Goal: Task Accomplishment & Management: Manage account settings

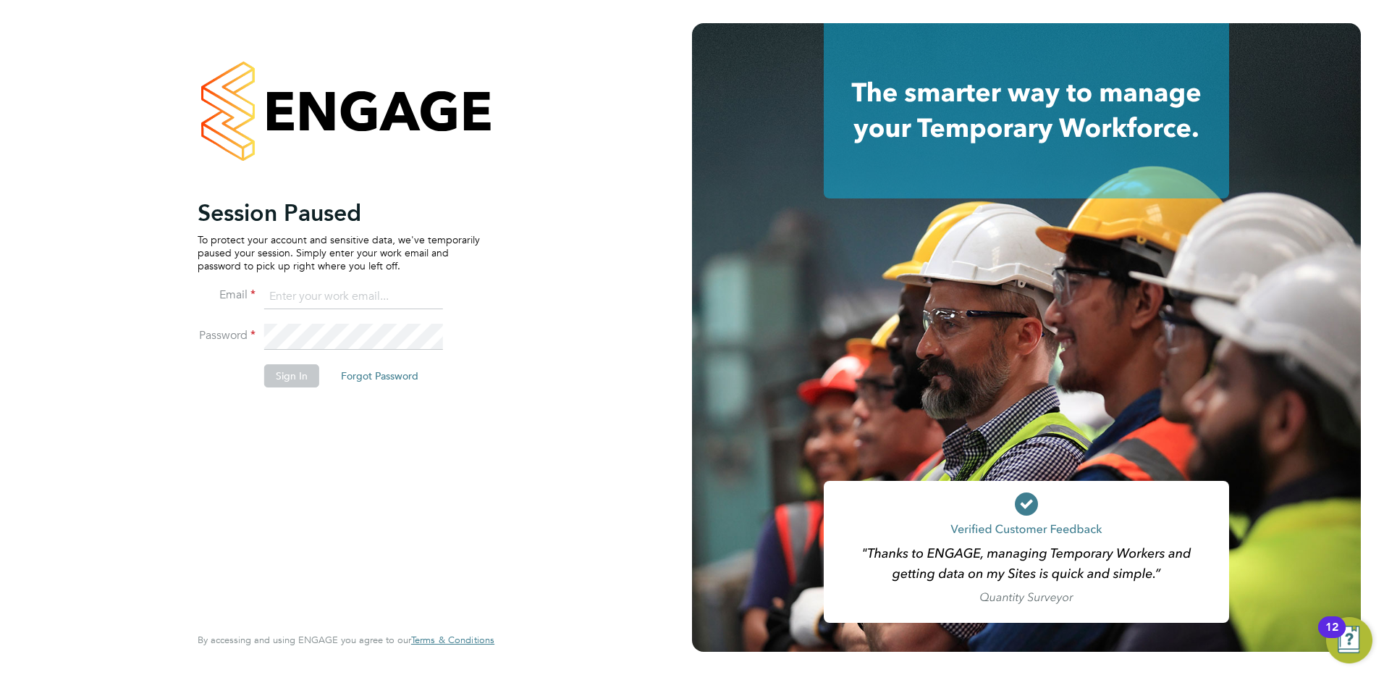
type input "rachel@e-personnel.co.uk"
drag, startPoint x: 289, startPoint y: 380, endPoint x: 282, endPoint y: 374, distance: 8.7
click at [288, 380] on button "Sign In" at bounding box center [291, 375] width 55 height 23
click at [282, 373] on div "Sorry, we are having problems connecting to our services." at bounding box center [346, 337] width 692 height 675
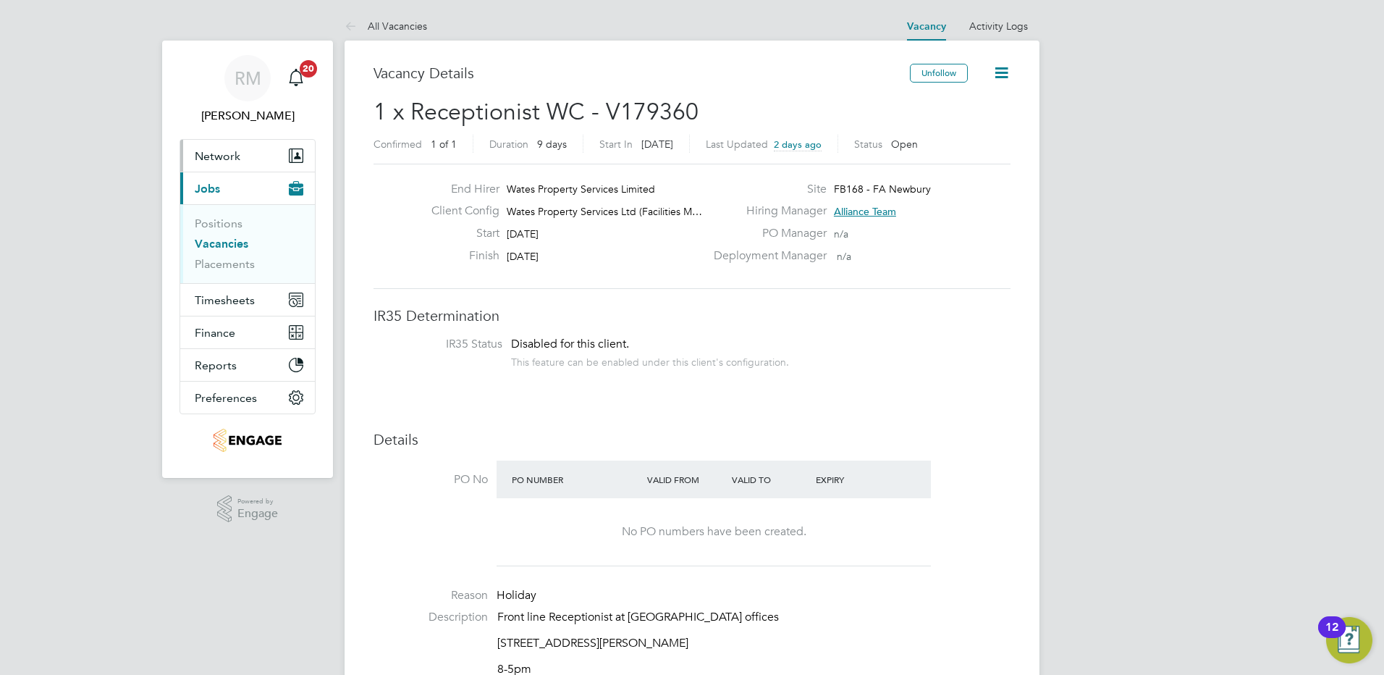
click at [211, 154] on span "Network" at bounding box center [218, 156] width 46 height 14
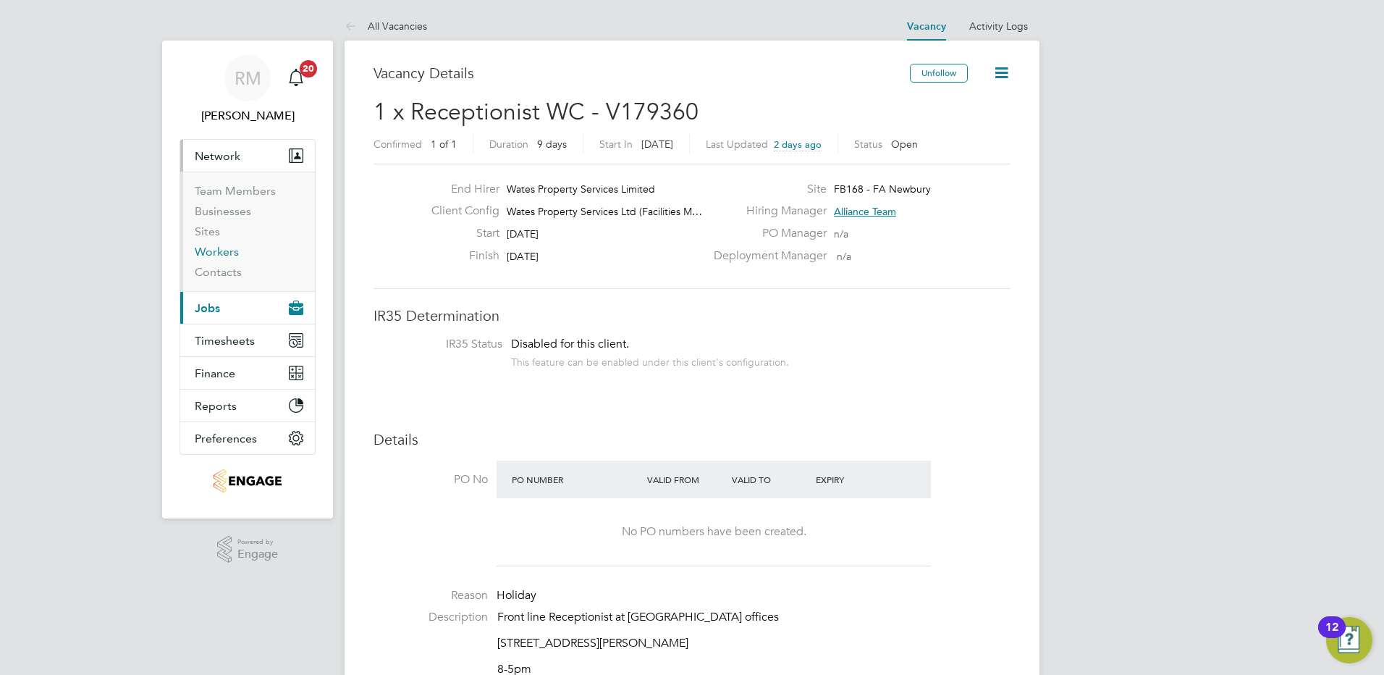
click at [219, 250] on link "Workers" at bounding box center [217, 252] width 44 height 14
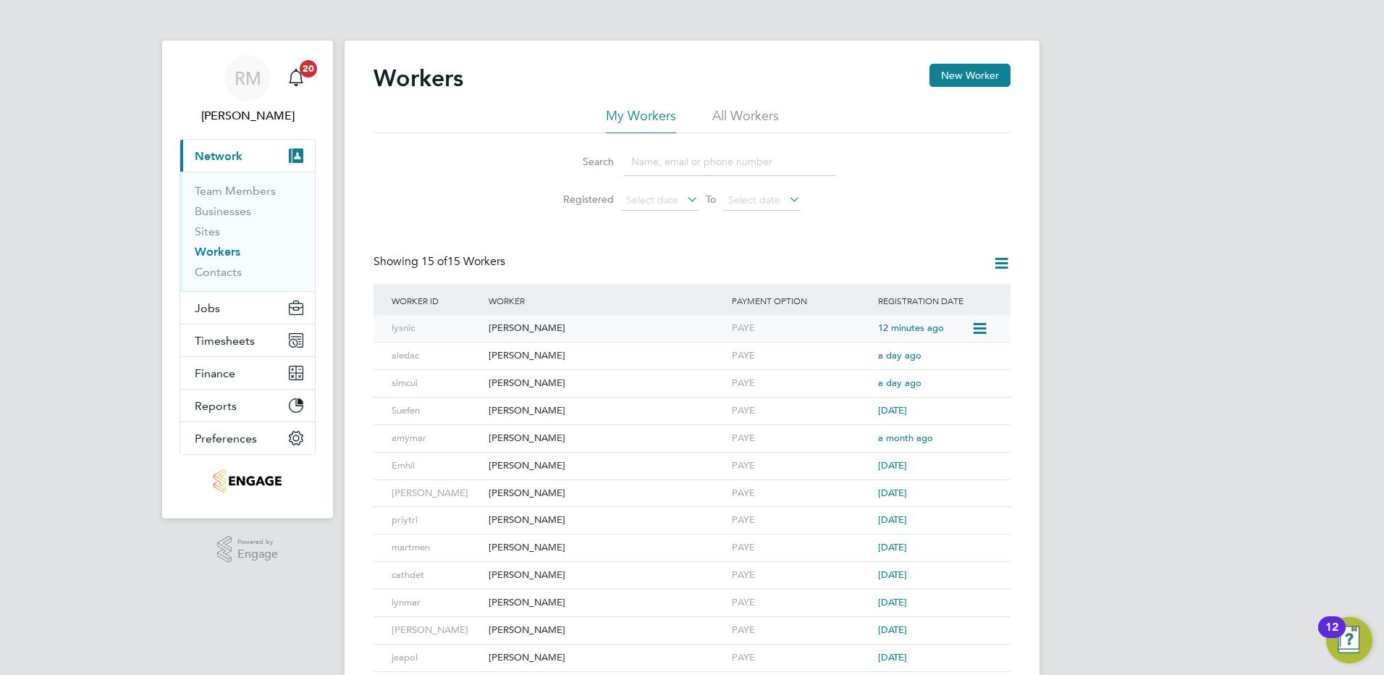
click at [540, 324] on div "[PERSON_NAME]" at bounding box center [606, 328] width 243 height 27
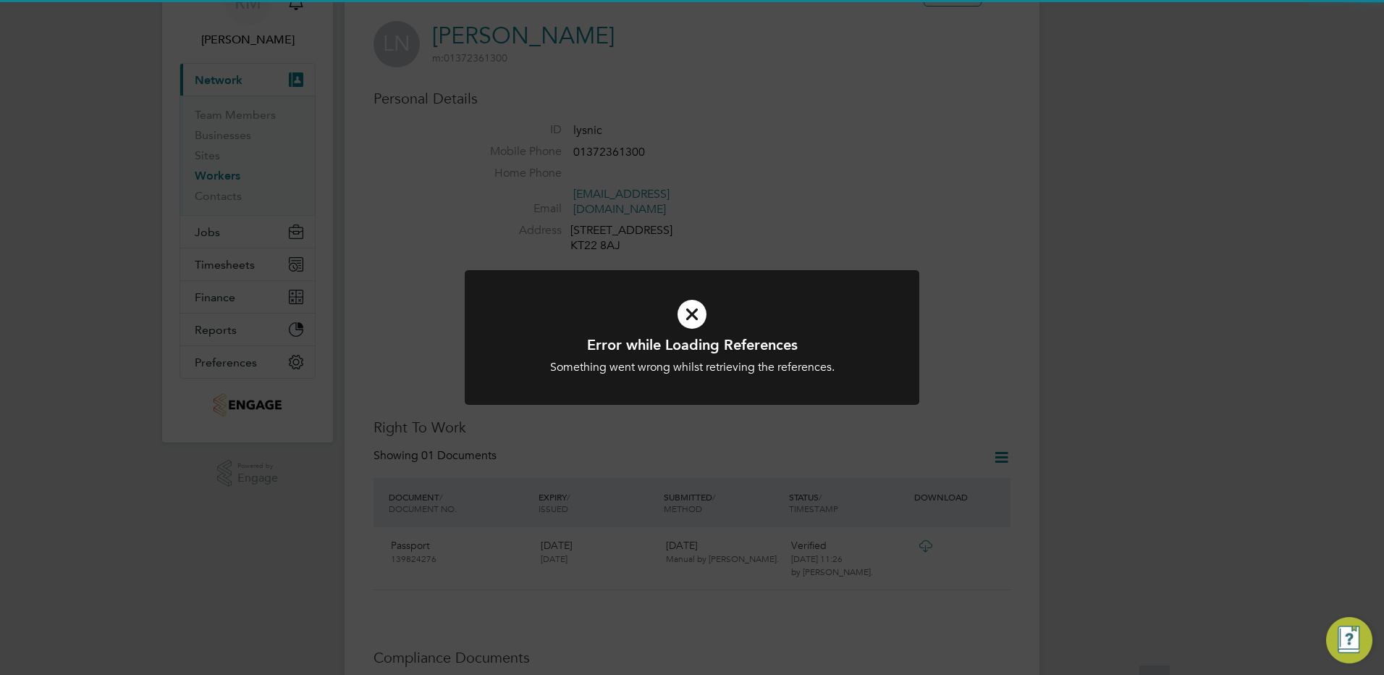
scroll to position [217, 0]
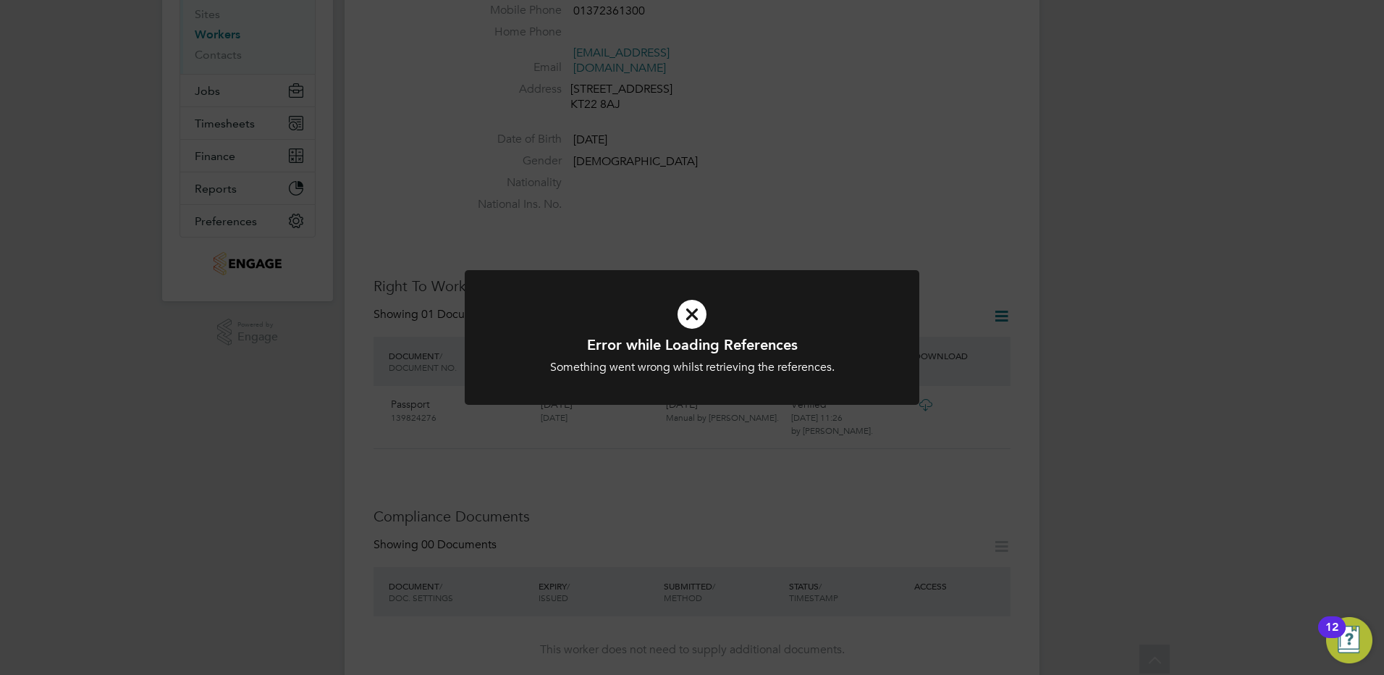
click at [848, 218] on div "Error while Loading References Something went wrong whilst retrieving the refer…" at bounding box center [692, 337] width 1384 height 675
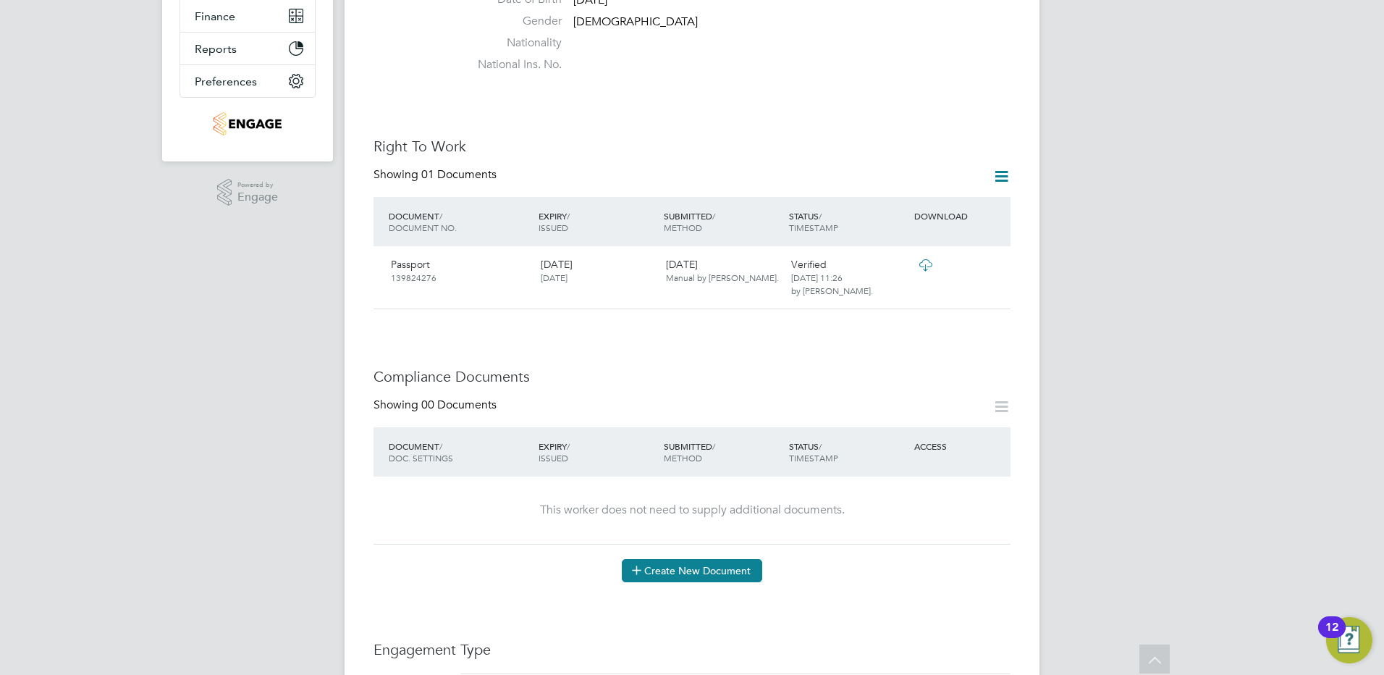
scroll to position [434, 0]
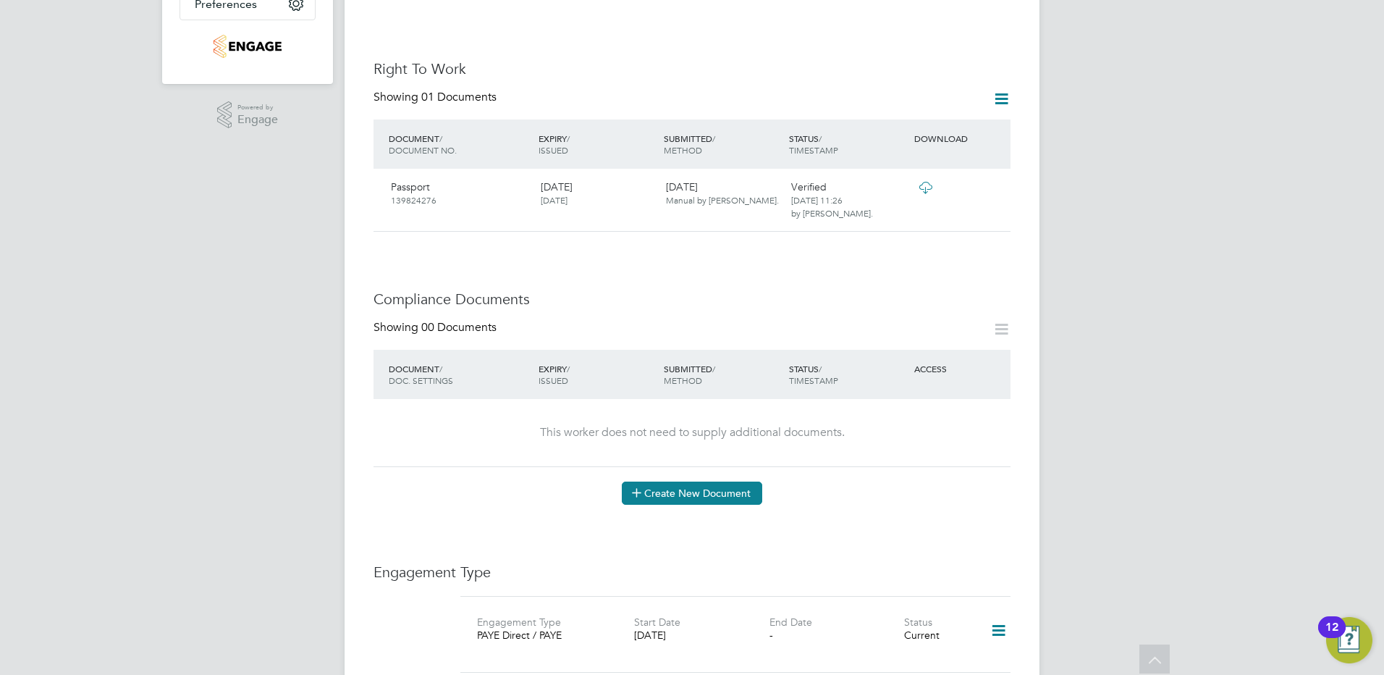
click at [674, 504] on button "Create New Document" at bounding box center [692, 492] width 140 height 23
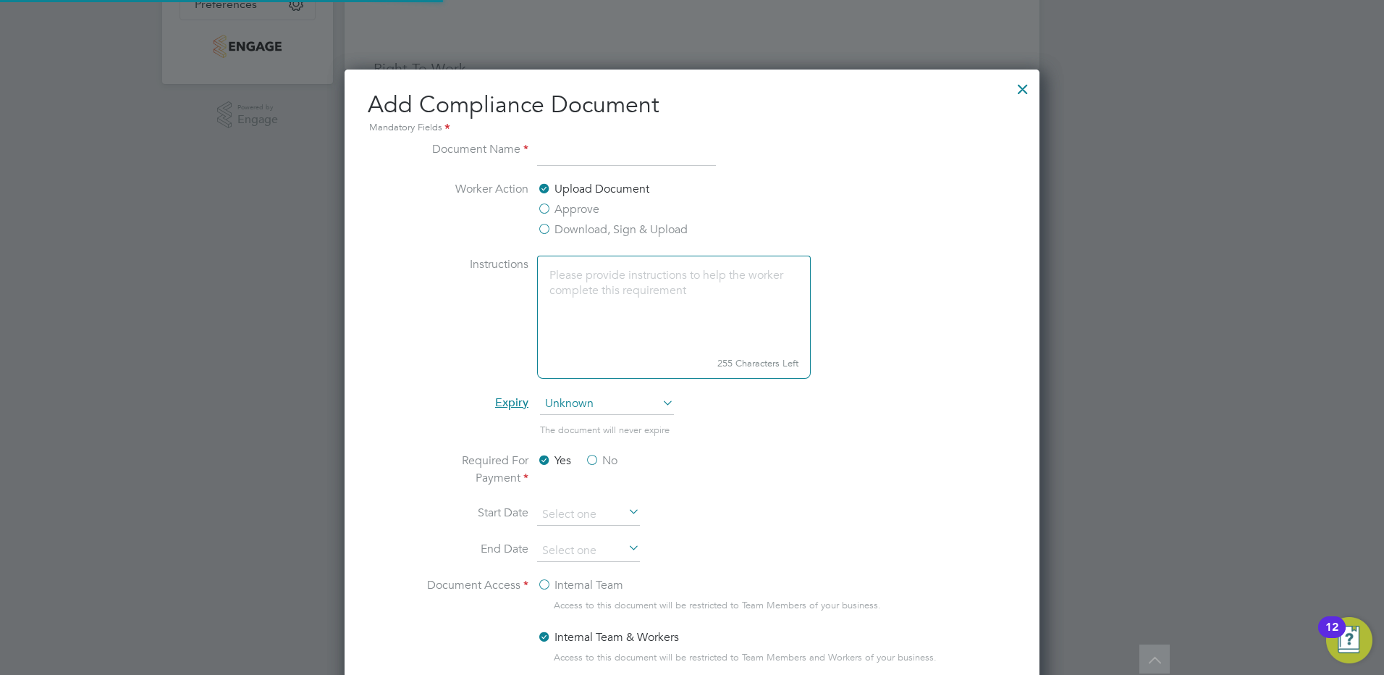
scroll to position [760, 696]
click at [570, 155] on input at bounding box center [626, 153] width 179 height 26
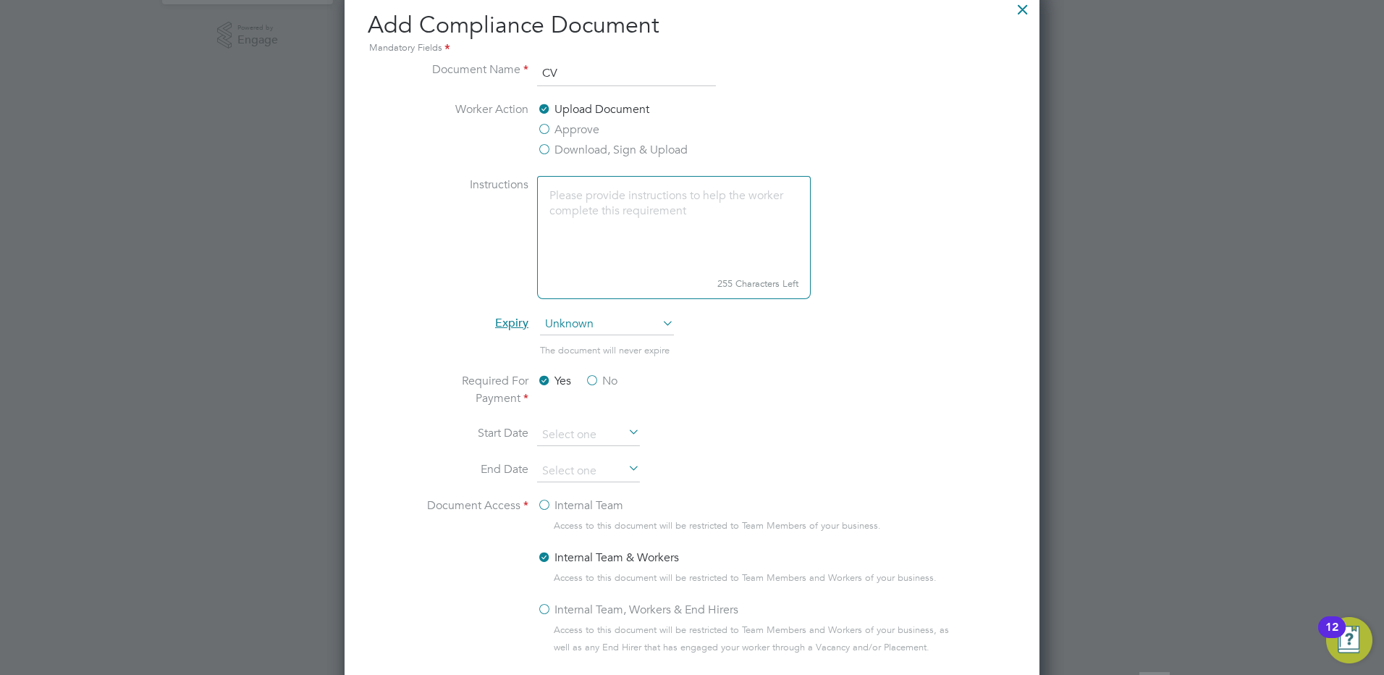
scroll to position [796, 0]
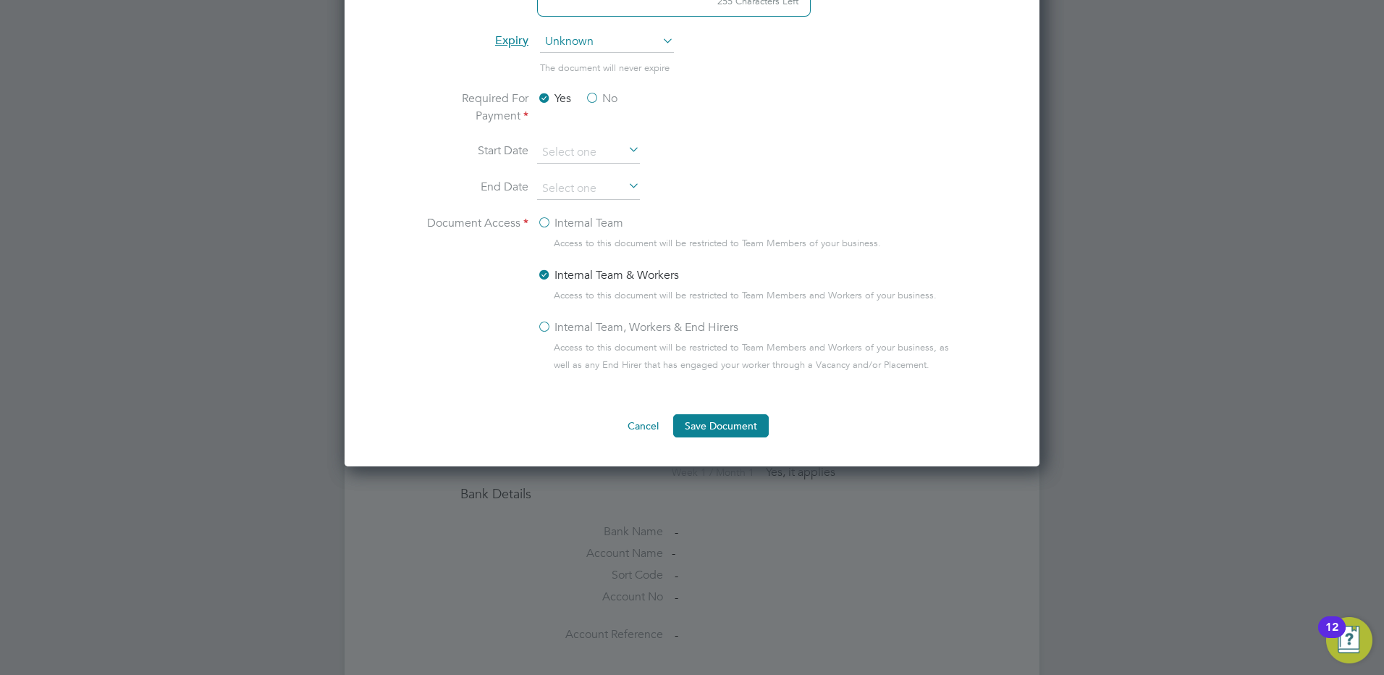
type input "CV"
click at [541, 327] on label "Internal Team, Workers & End Hirers" at bounding box center [637, 326] width 201 height 17
click at [0, 0] on input "Internal Team, Workers & End Hirers" at bounding box center [0, 0] width 0 height 0
click at [541, 327] on label "Internal Team, Workers & End Hirers" at bounding box center [637, 326] width 201 height 17
click at [0, 0] on input "Internal Team, Workers & End Hirers" at bounding box center [0, 0] width 0 height 0
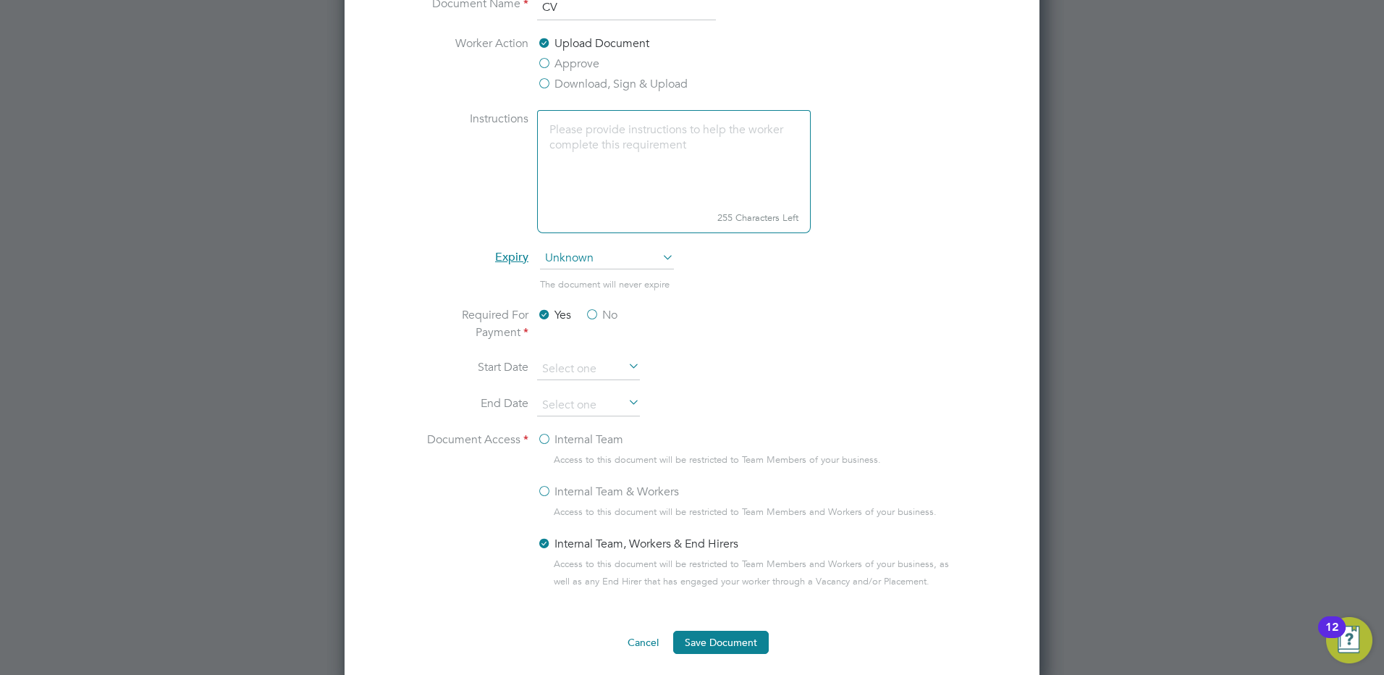
scroll to position [579, 0]
click at [598, 314] on label "No" at bounding box center [601, 315] width 33 height 17
click at [0, 0] on input "No" at bounding box center [0, 0] width 0 height 0
click at [598, 314] on label "No" at bounding box center [601, 315] width 33 height 17
click at [0, 0] on input "No" at bounding box center [0, 0] width 0 height 0
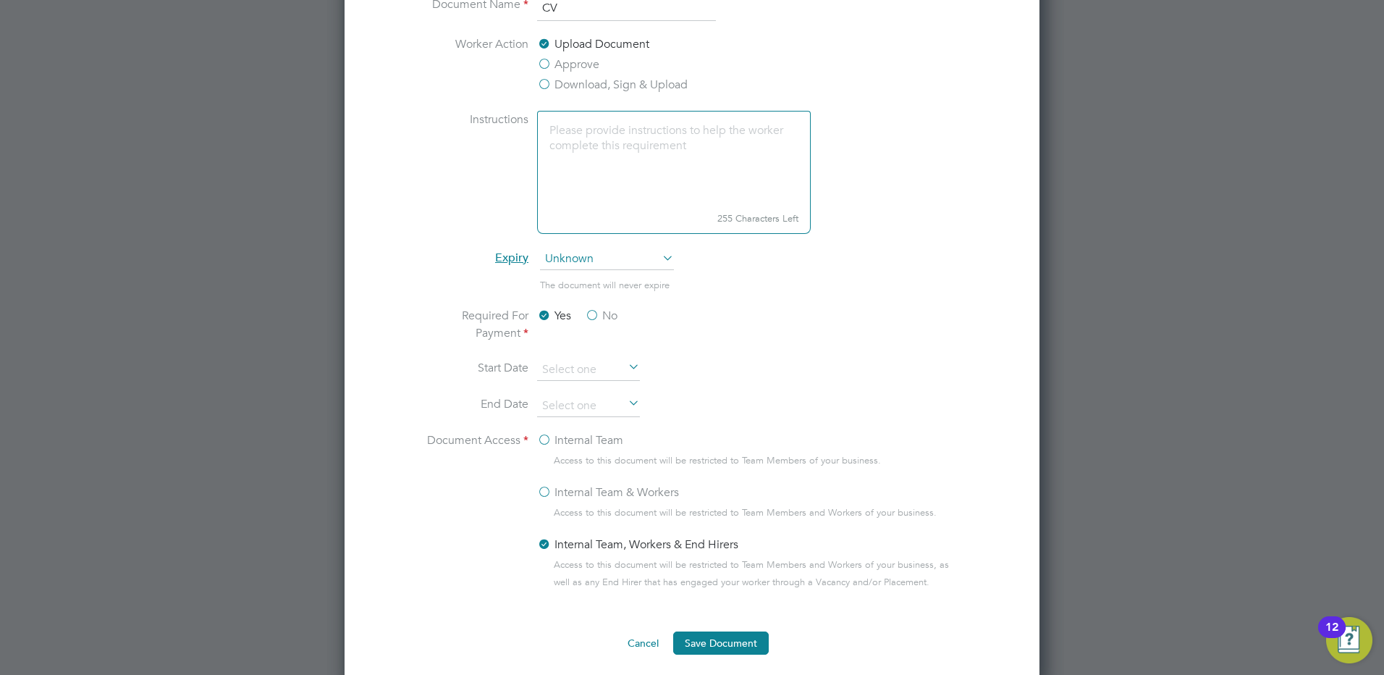
click at [593, 314] on label "No" at bounding box center [601, 315] width 33 height 17
click at [0, 0] on input "No" at bounding box center [0, 0] width 0 height 0
click at [593, 314] on label "No" at bounding box center [601, 315] width 33 height 17
click at [0, 0] on input "No" at bounding box center [0, 0] width 0 height 0
click at [598, 316] on label "No" at bounding box center [601, 315] width 33 height 17
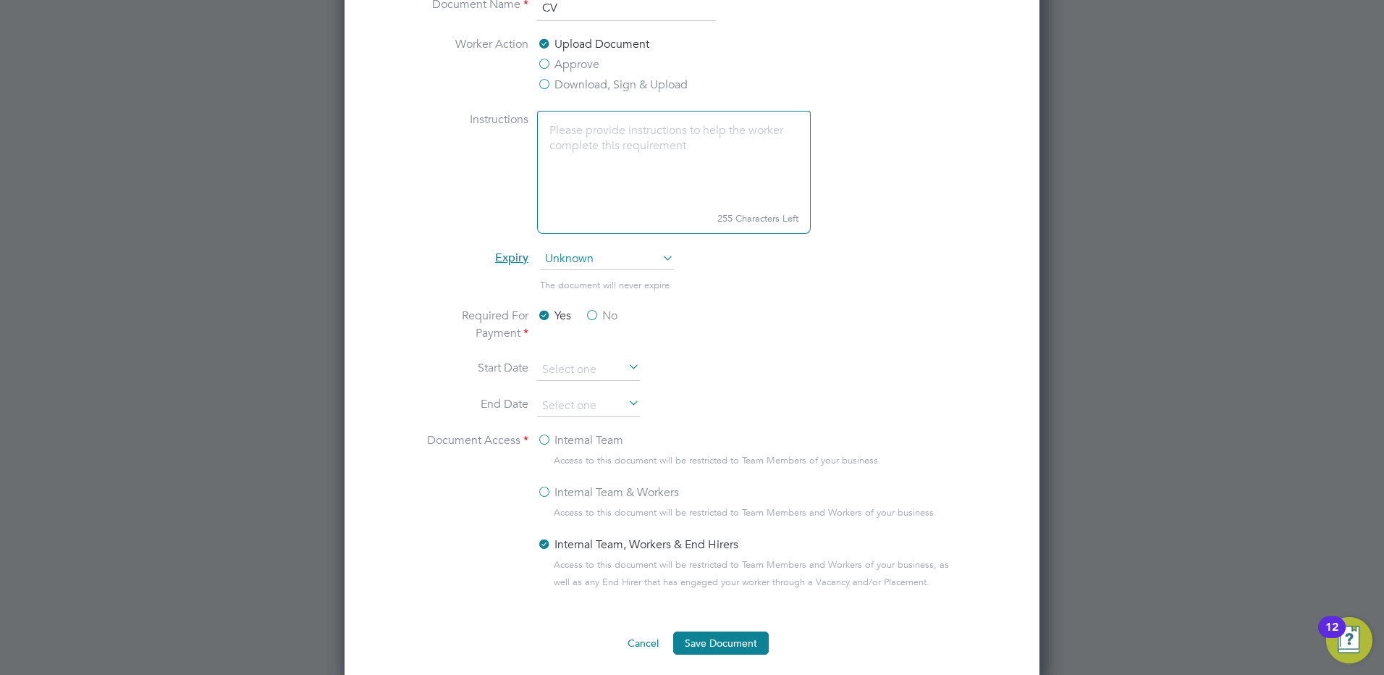
click at [0, 0] on input "No" at bounding box center [0, 0] width 0 height 0
click at [595, 316] on label "No" at bounding box center [601, 315] width 33 height 17
click at [0, 0] on input "No" at bounding box center [0, 0] width 0 height 0
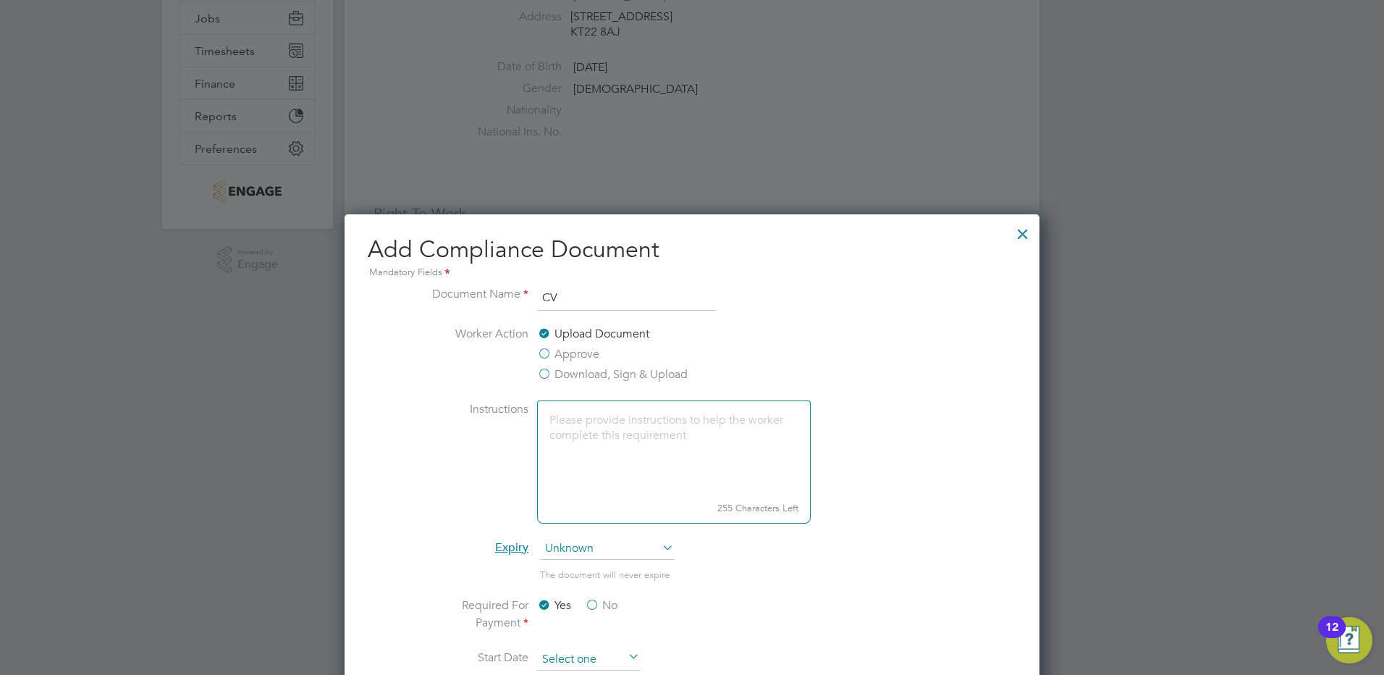
scroll to position [507, 0]
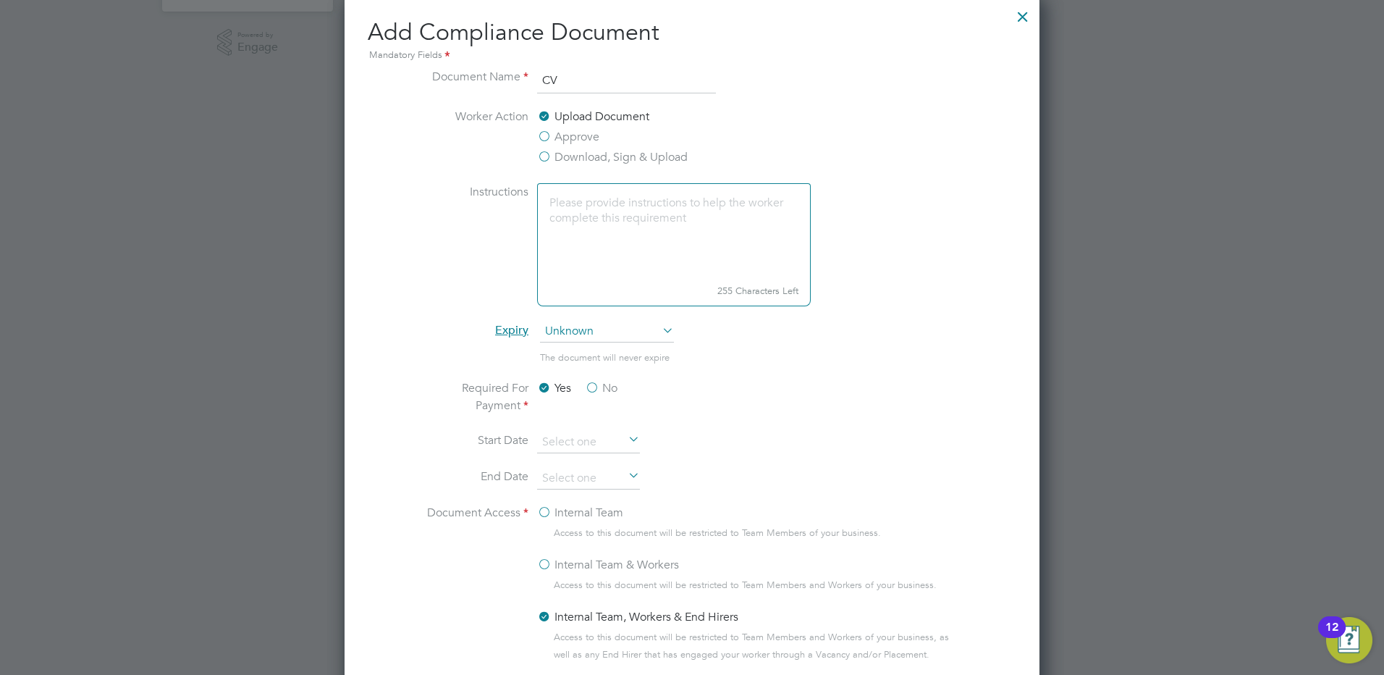
click at [590, 386] on label "No" at bounding box center [601, 387] width 33 height 17
click at [0, 0] on input "No" at bounding box center [0, 0] width 0 height 0
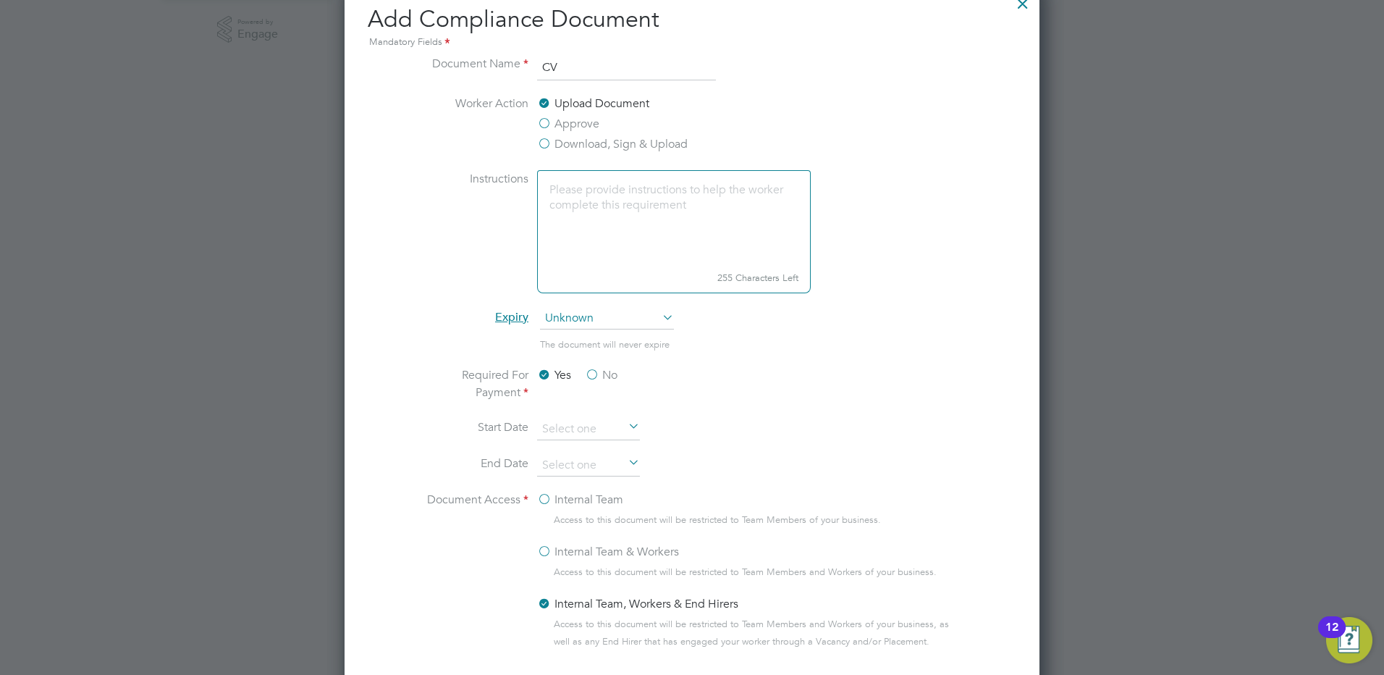
scroll to position [651, 0]
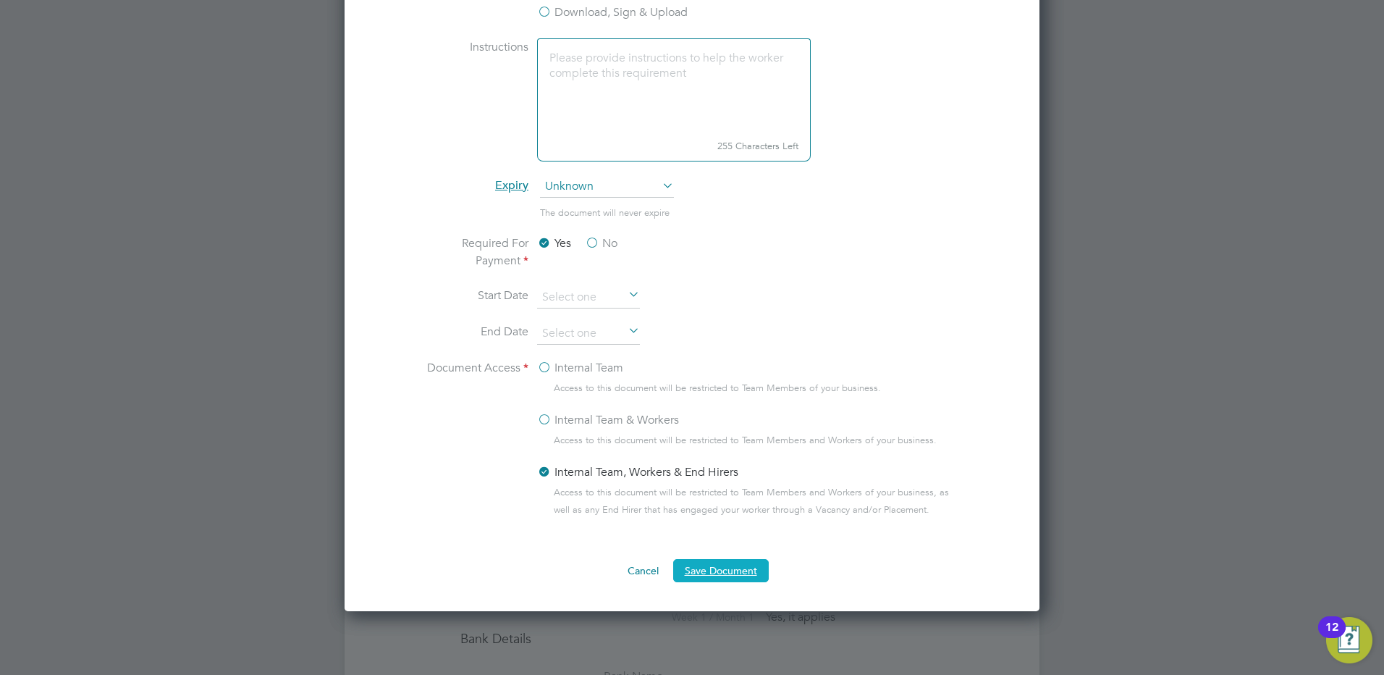
click at [733, 576] on button "Save Document" at bounding box center [721, 570] width 96 height 23
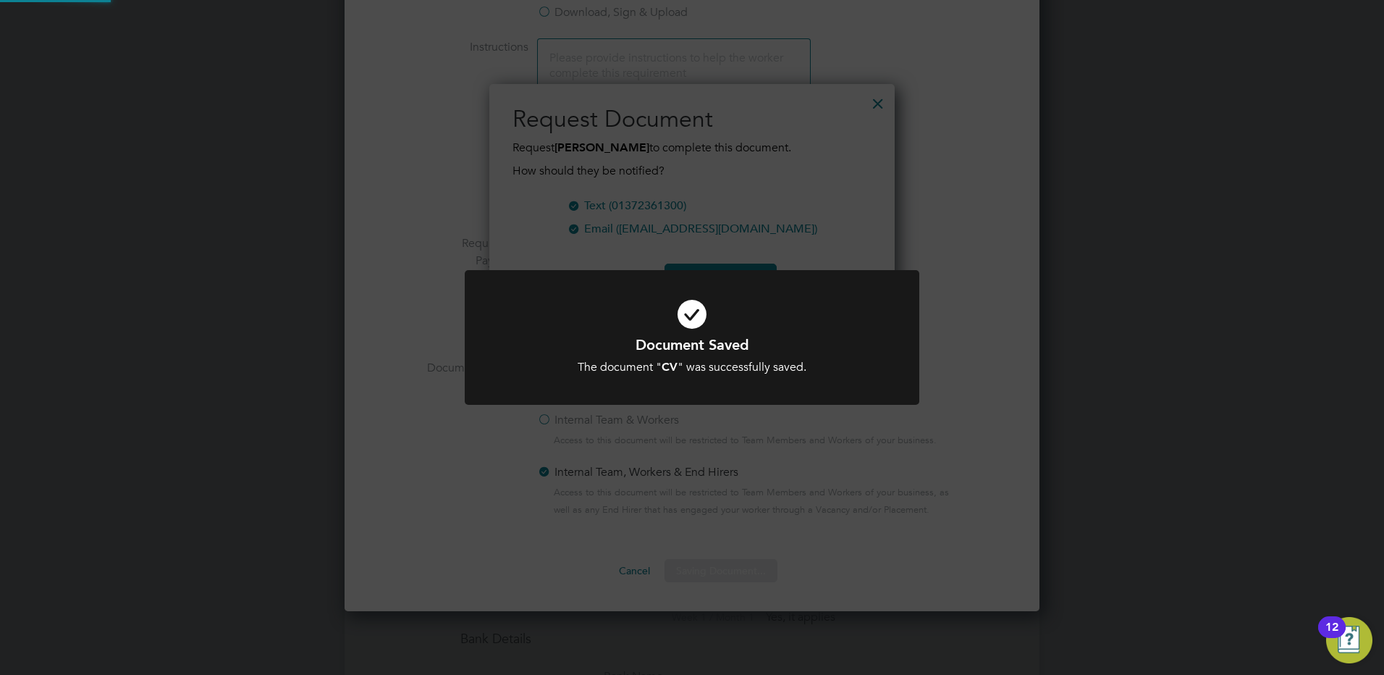
scroll to position [232, 406]
click at [776, 458] on div "Document Saved The document " CV " was successfully saved. Cancel Okay" at bounding box center [692, 337] width 1384 height 675
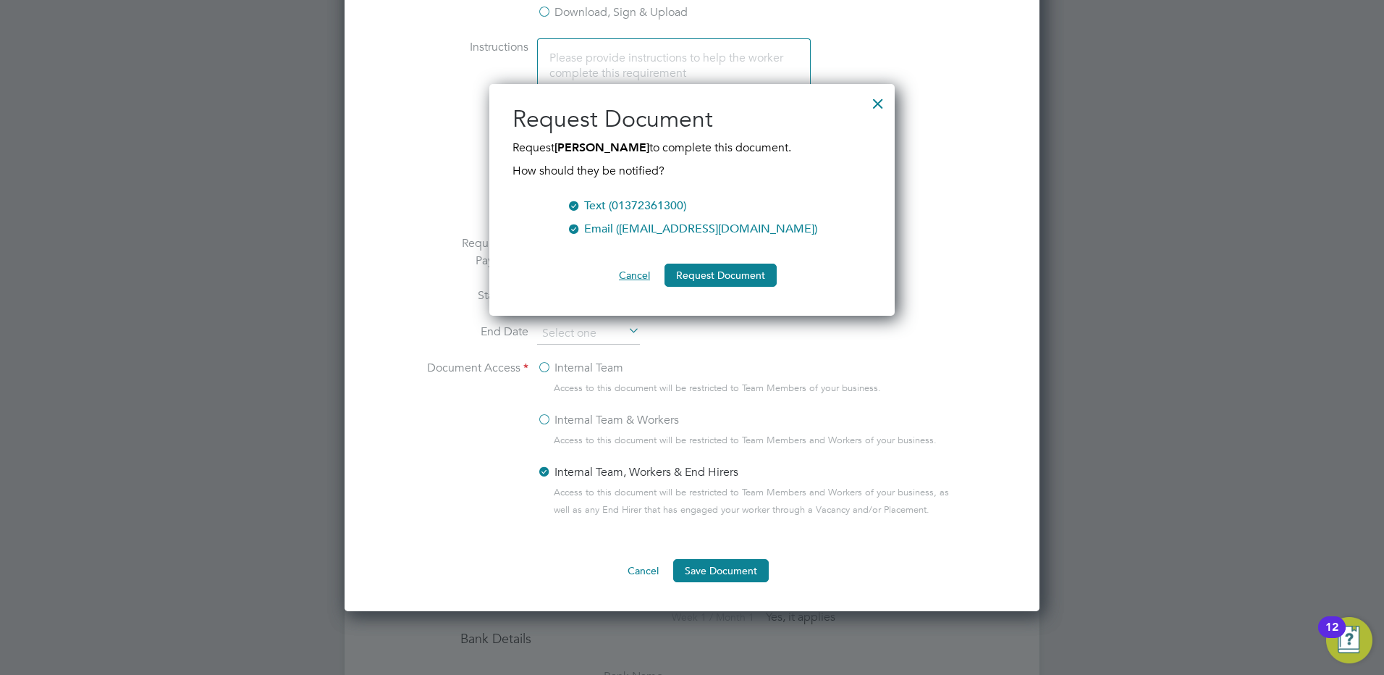
click at [631, 272] on button "Cancel" at bounding box center [634, 274] width 54 height 23
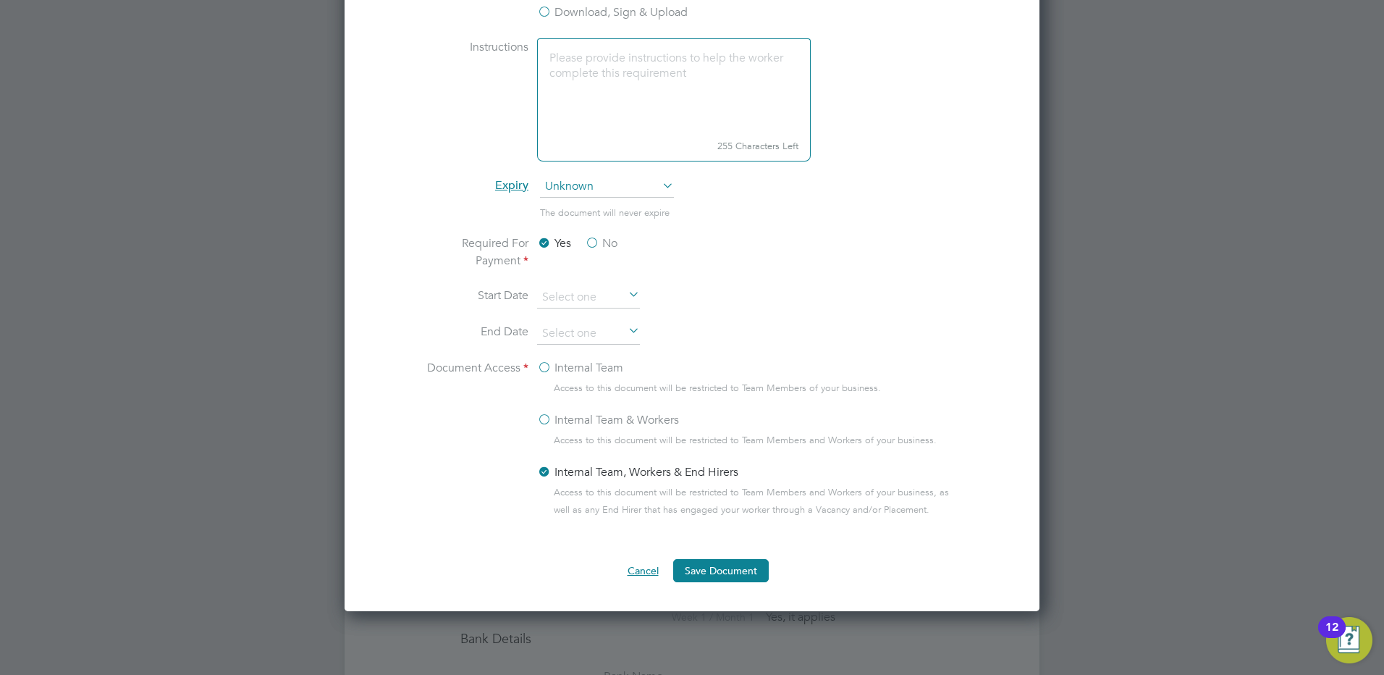
click at [651, 570] on button "Cancel" at bounding box center [643, 570] width 54 height 23
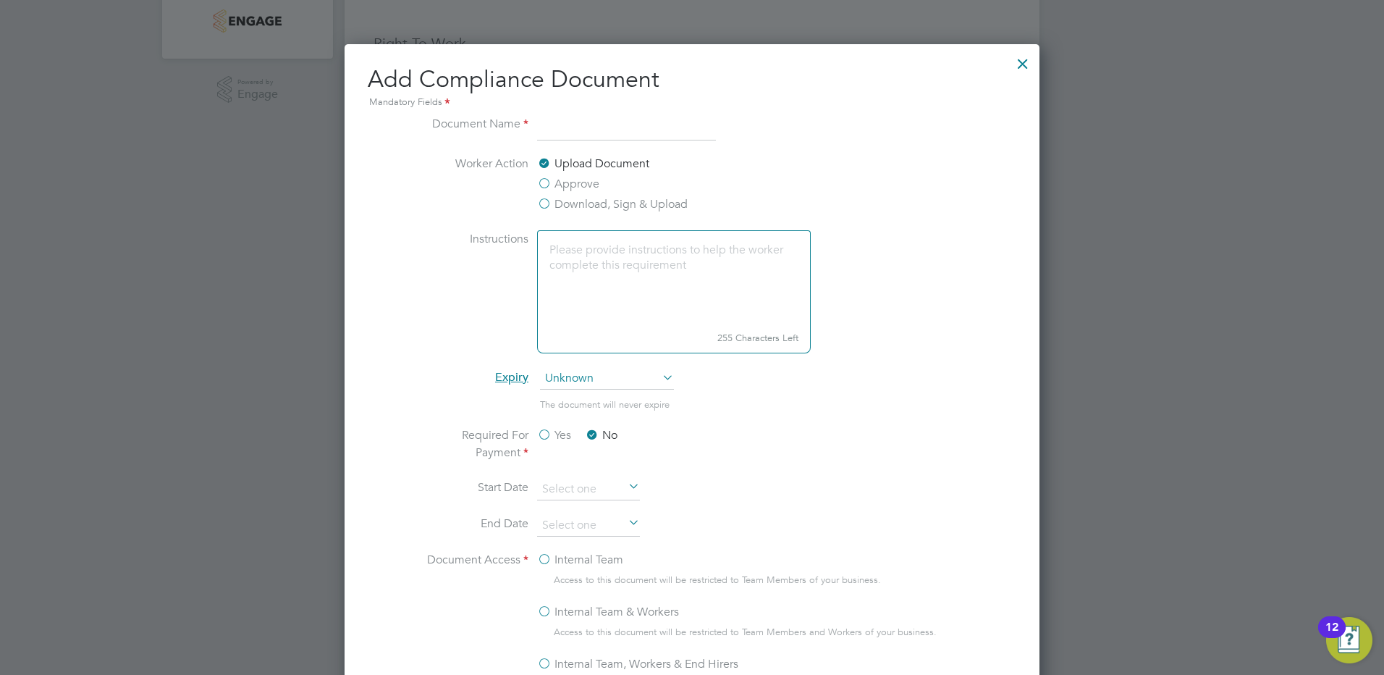
scroll to position [434, 0]
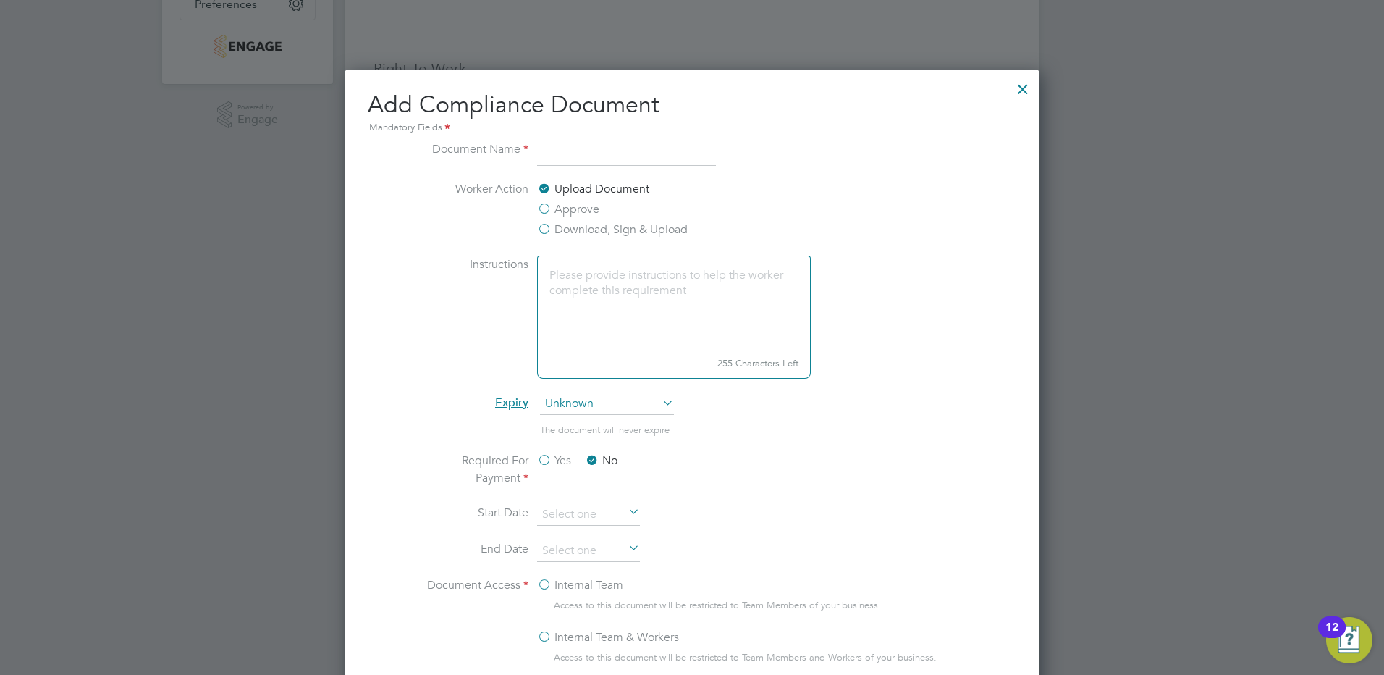
click at [1031, 85] on div at bounding box center [1023, 85] width 26 height 26
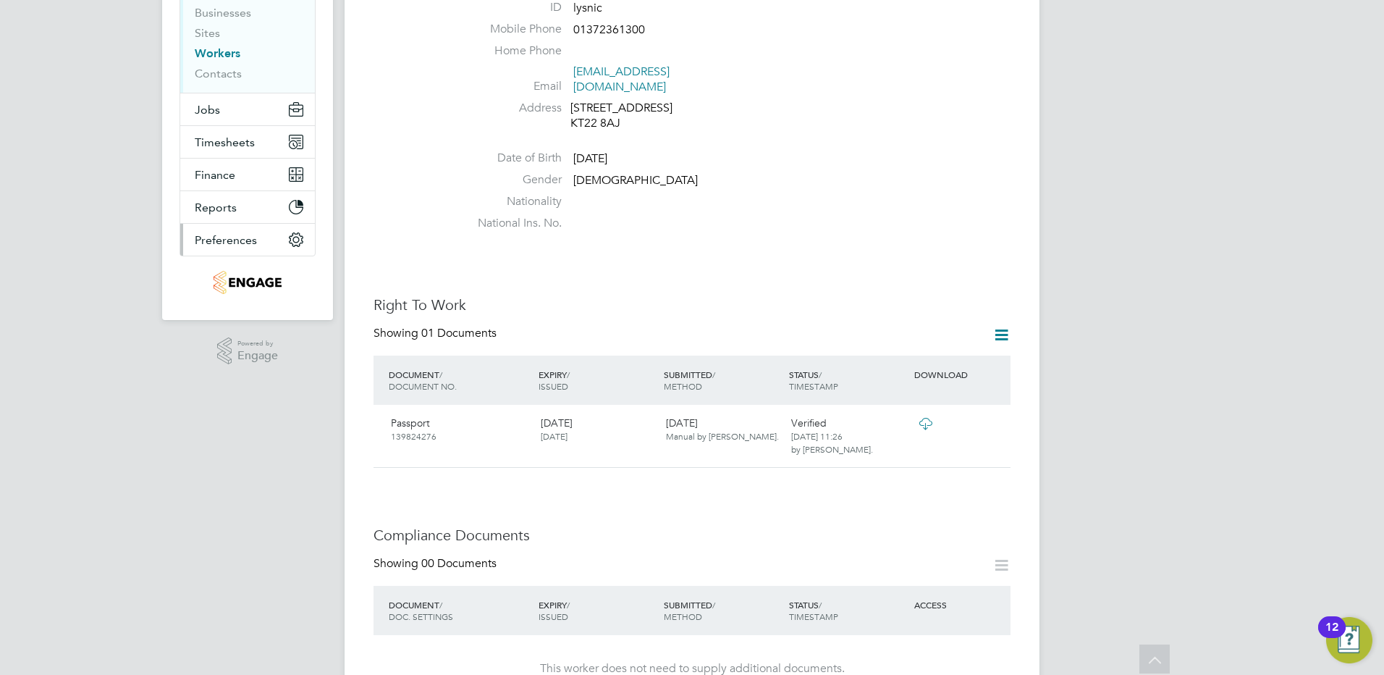
scroll to position [0, 0]
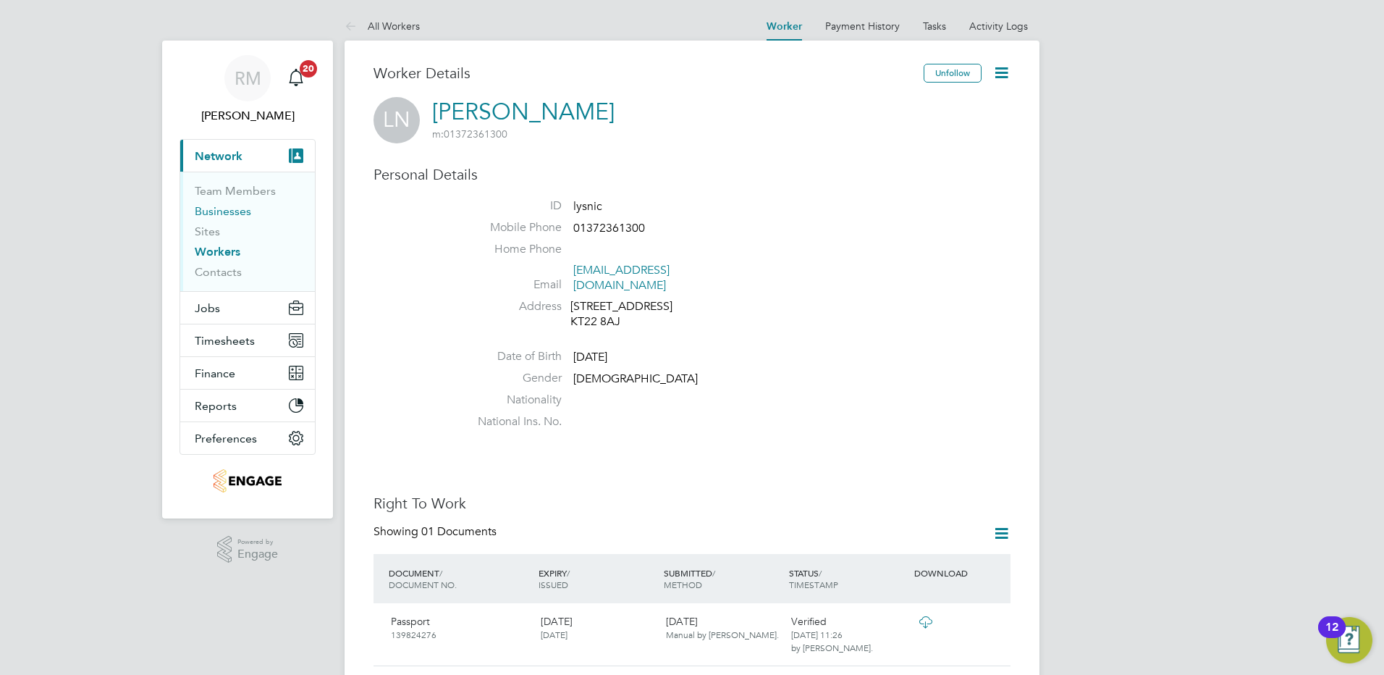
click at [227, 211] on link "Businesses" at bounding box center [223, 211] width 56 height 14
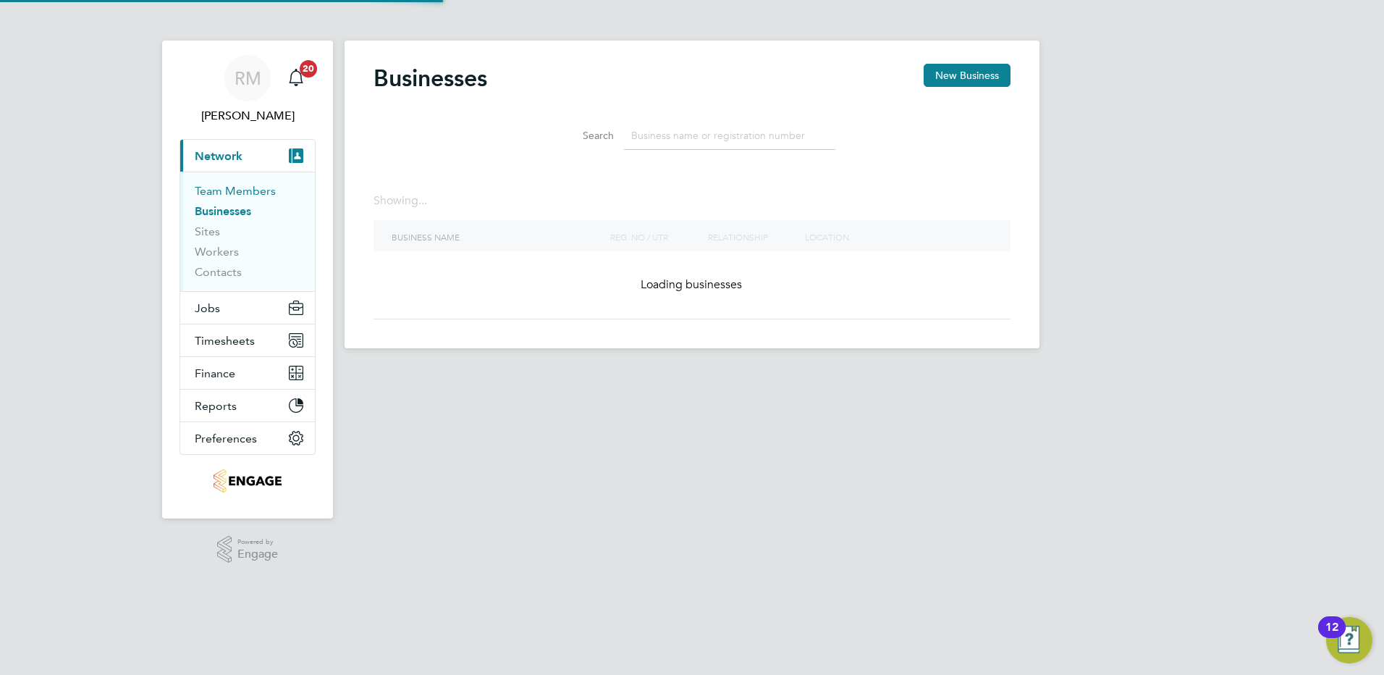
click at [227, 193] on link "Team Members" at bounding box center [235, 191] width 81 height 14
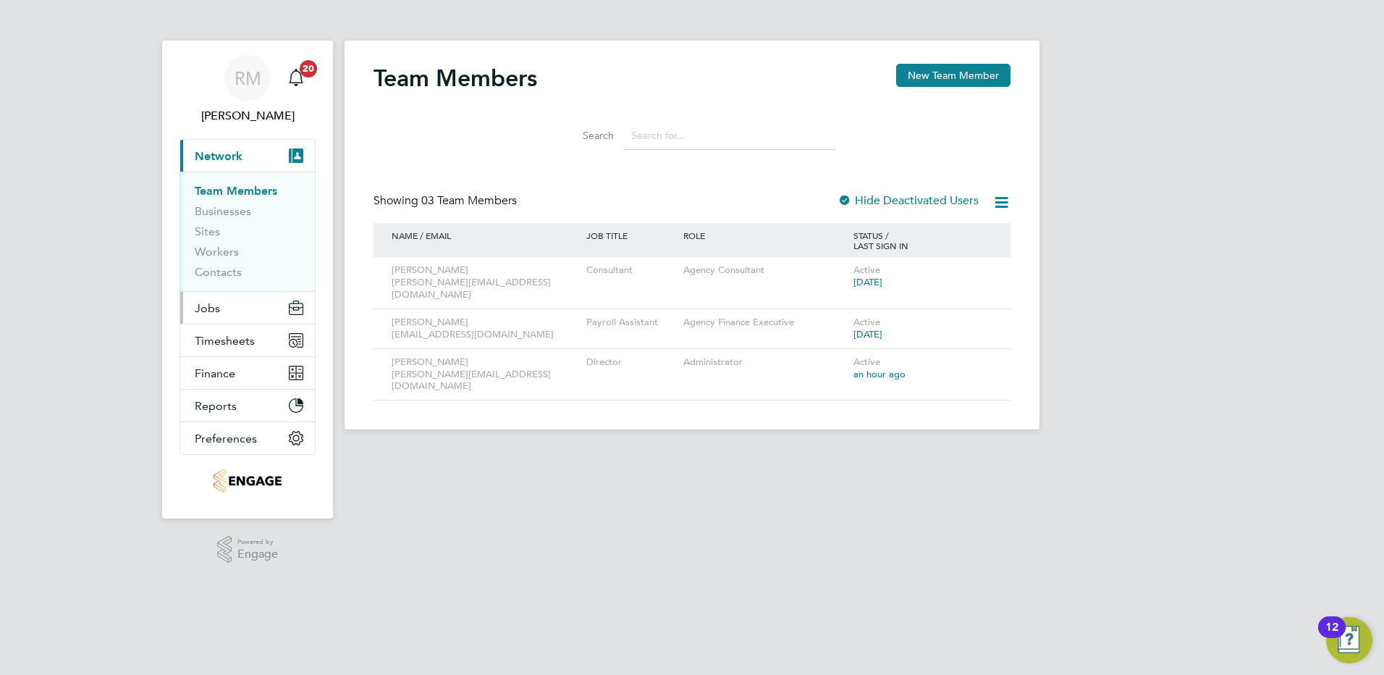
click at [216, 303] on span "Jobs" at bounding box center [207, 308] width 25 height 14
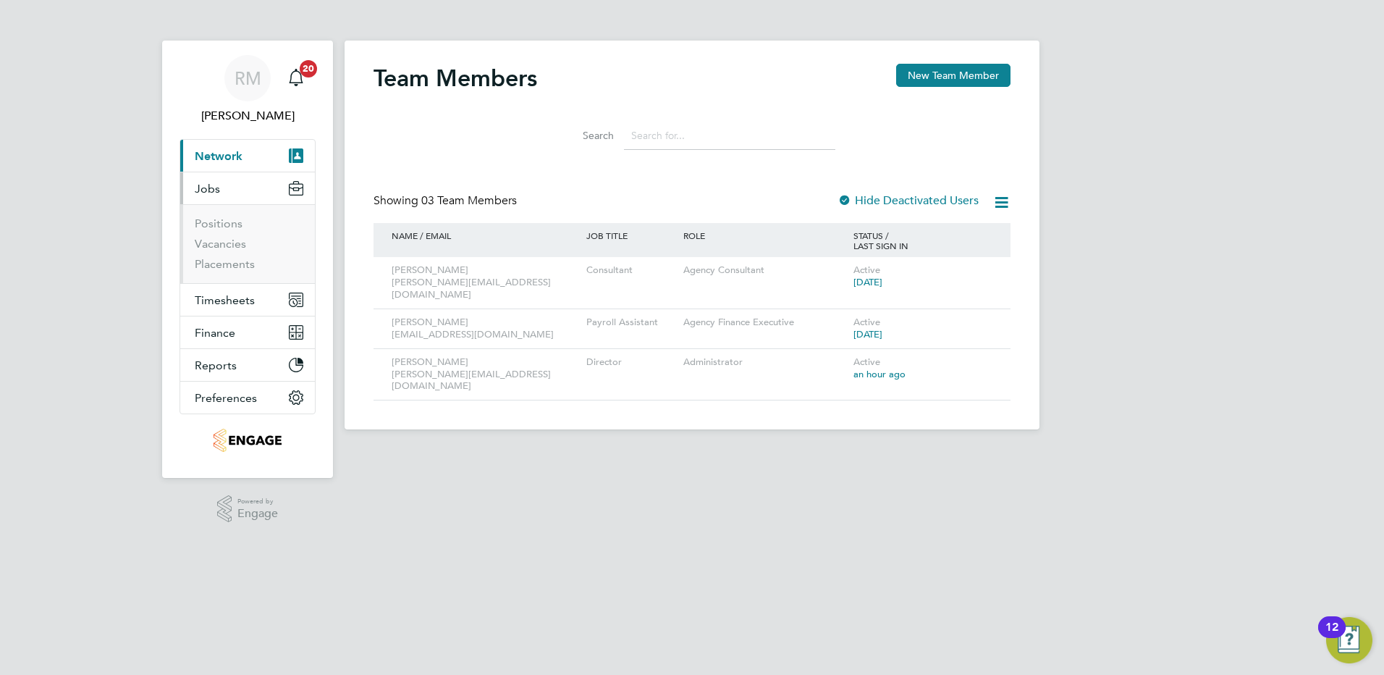
click at [203, 187] on span "Jobs" at bounding box center [207, 189] width 25 height 14
click at [210, 183] on span "Jobs" at bounding box center [207, 189] width 25 height 14
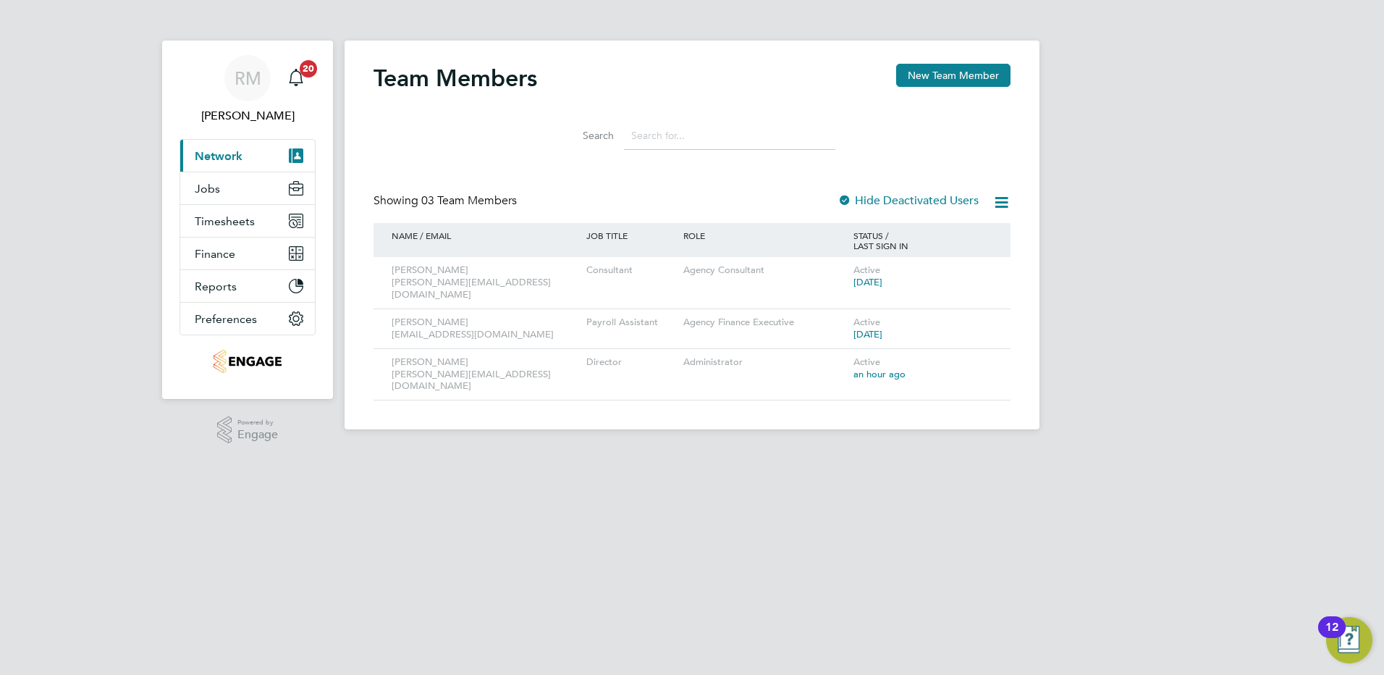
click at [208, 151] on span "Network" at bounding box center [219, 156] width 48 height 14
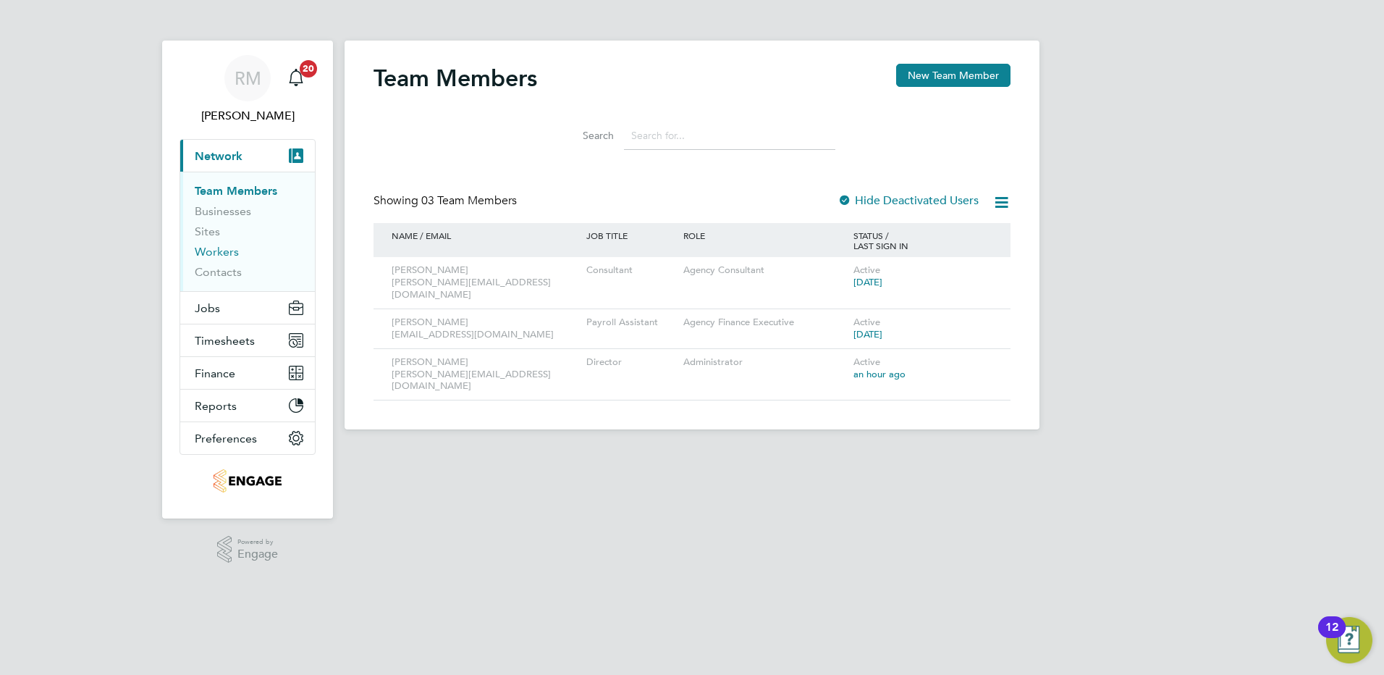
click at [206, 245] on link "Workers" at bounding box center [217, 252] width 44 height 14
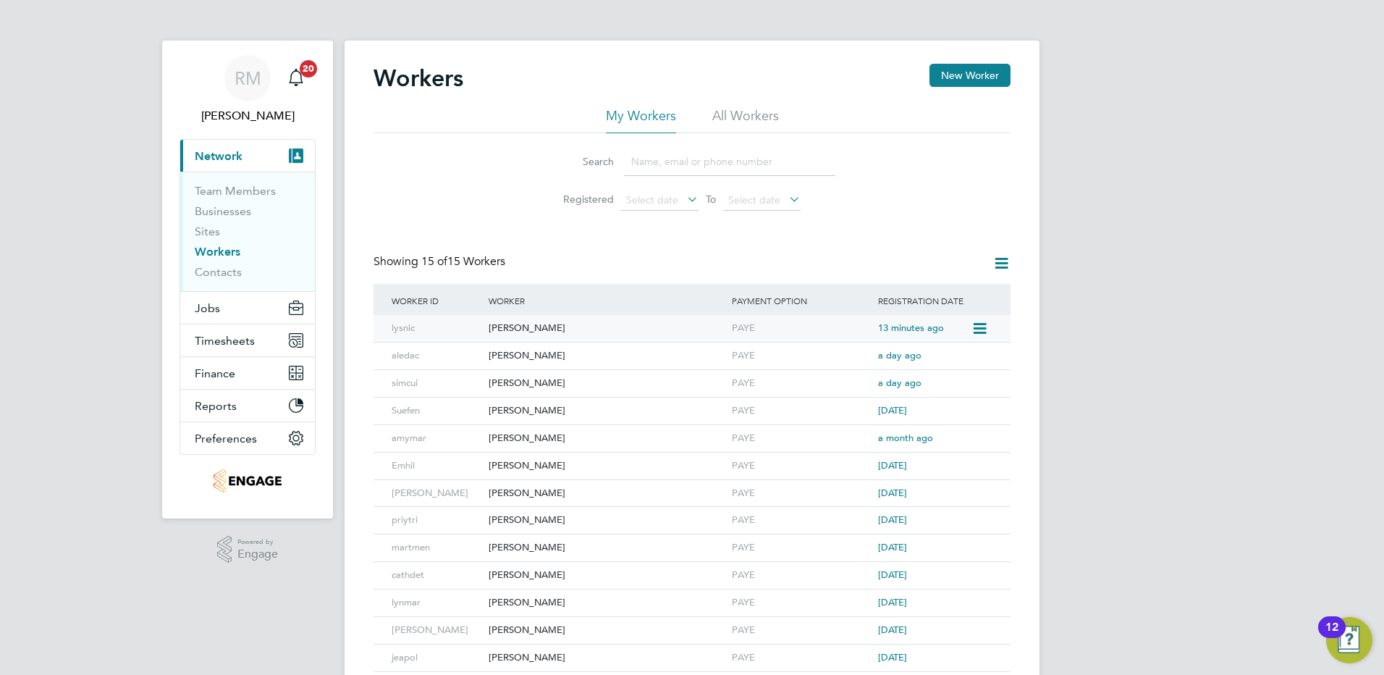
click at [516, 326] on div "[PERSON_NAME]" at bounding box center [606, 328] width 243 height 27
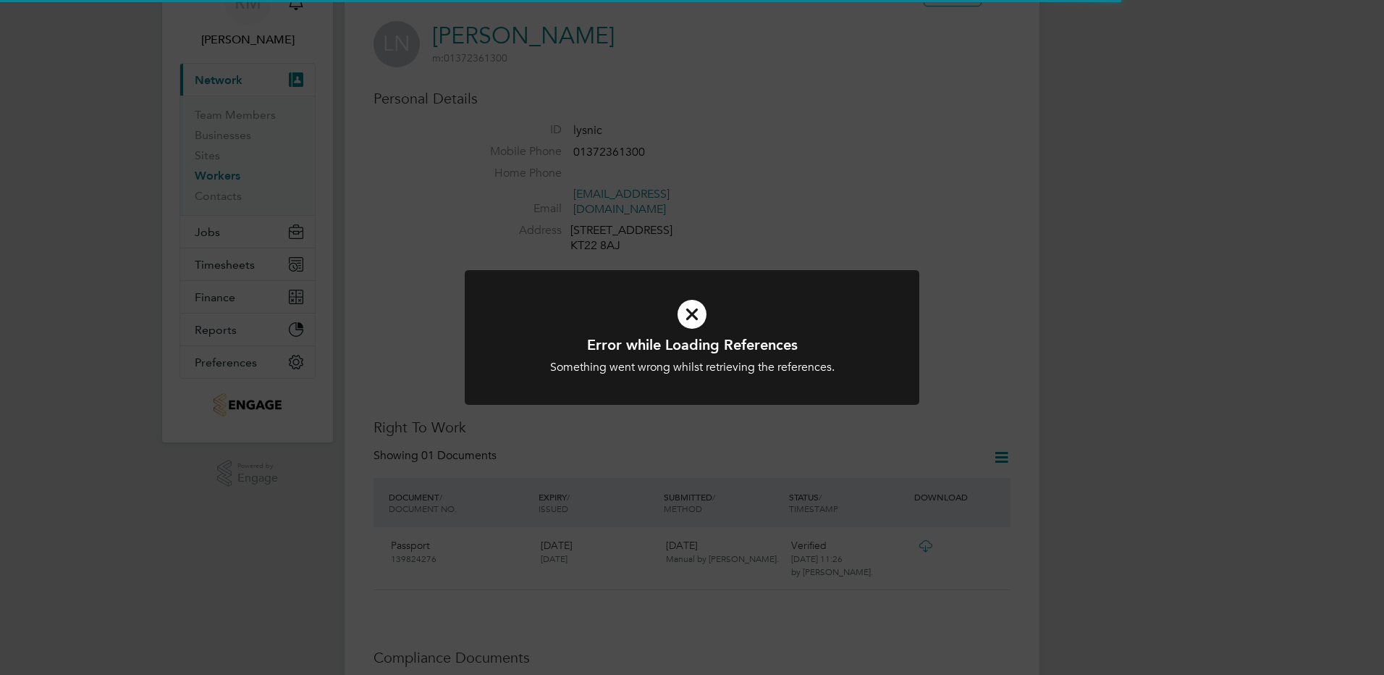
scroll to position [145, 0]
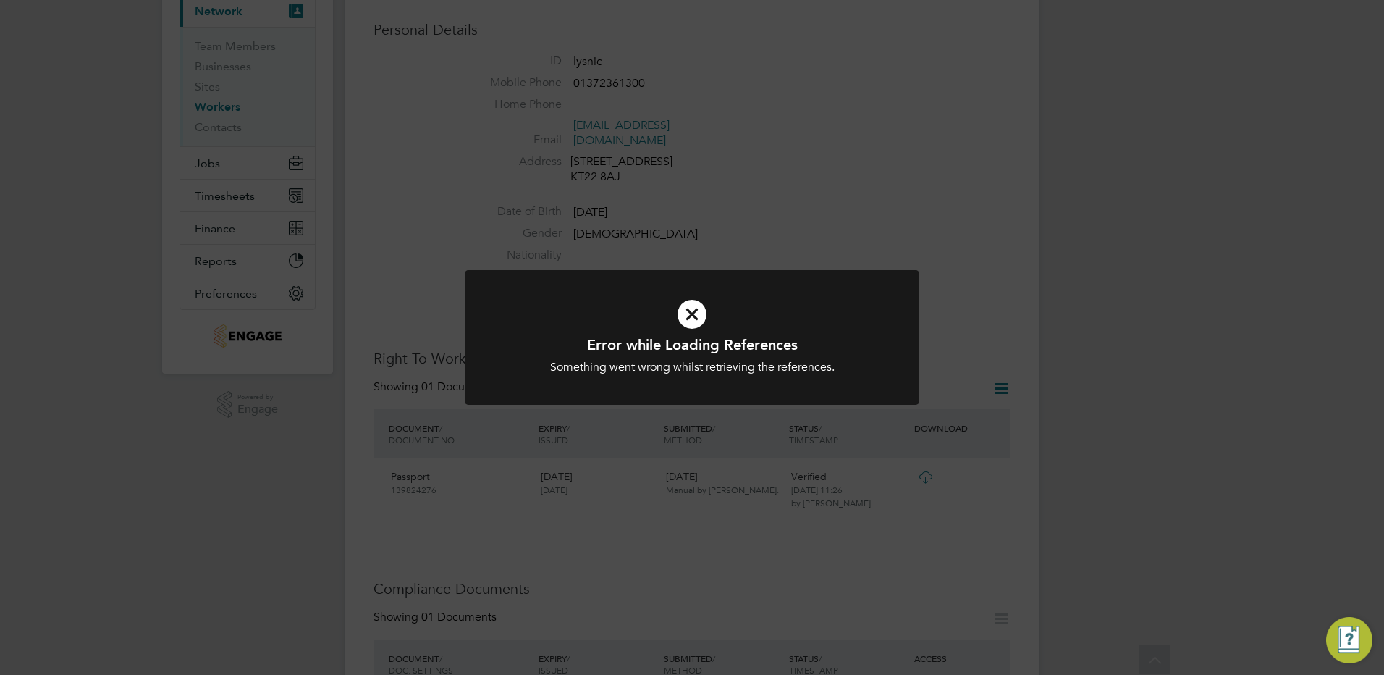
click at [809, 491] on div "Error while Loading References Something went wrong whilst retrieving the refer…" at bounding box center [692, 337] width 1384 height 675
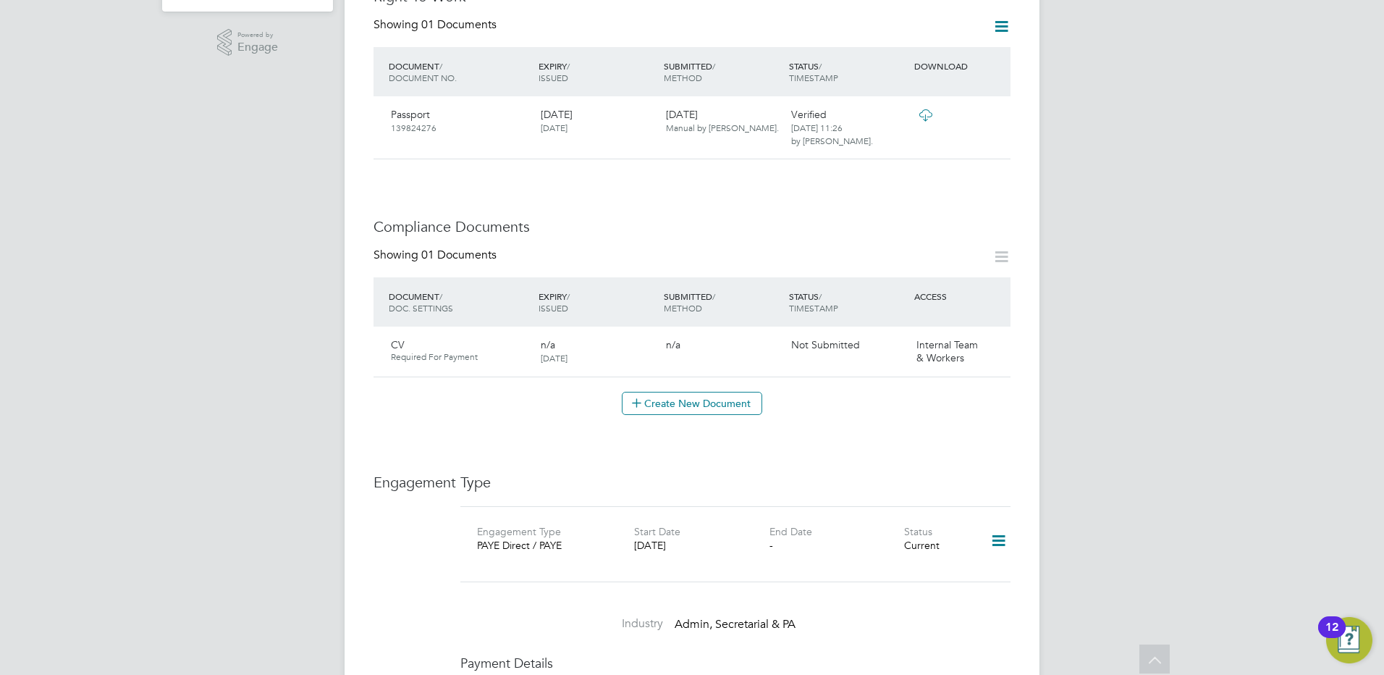
scroll to position [0, 0]
